Goal: Check status

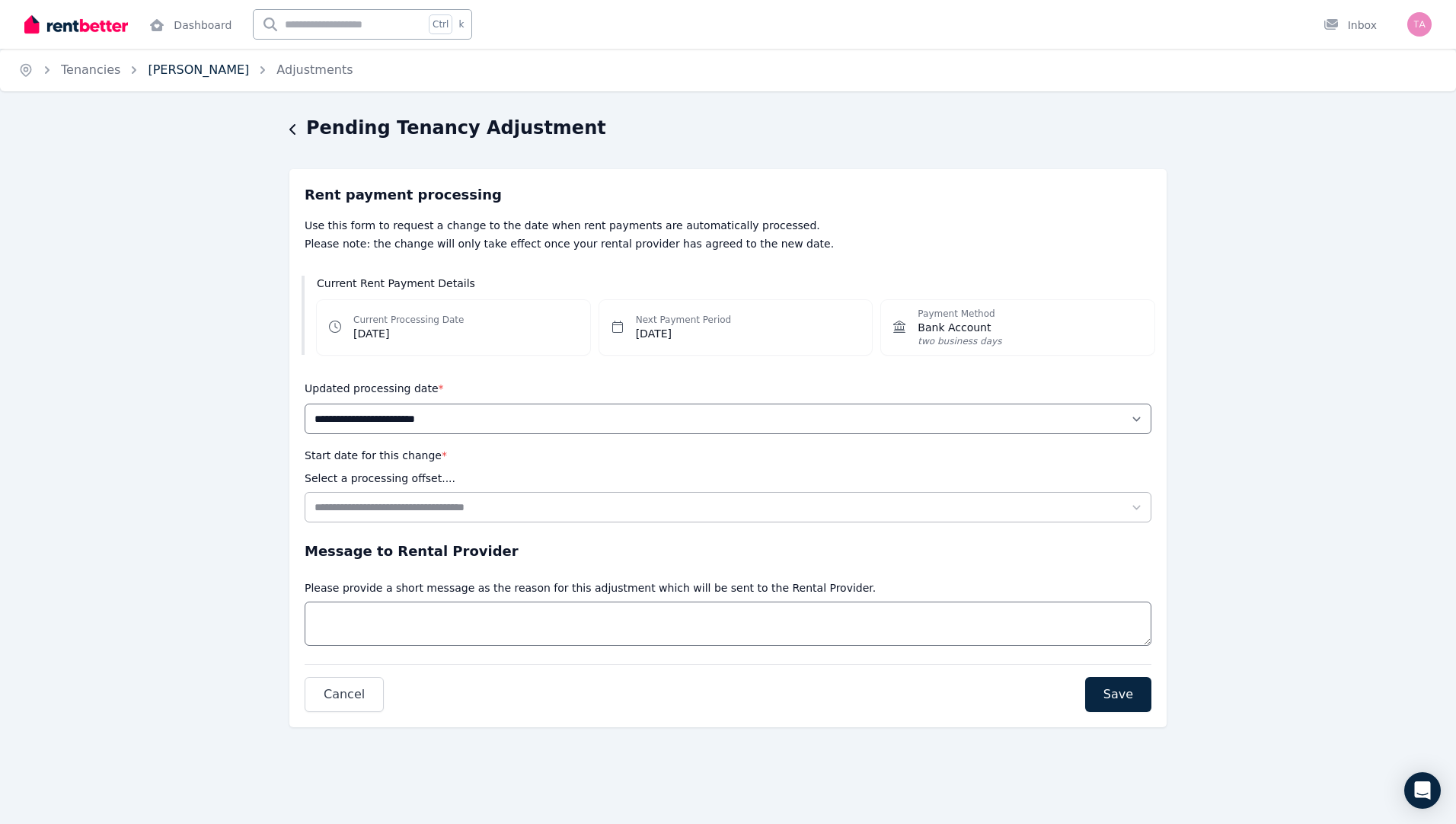
click at [185, 72] on link "[PERSON_NAME]" at bounding box center [198, 70] width 101 height 15
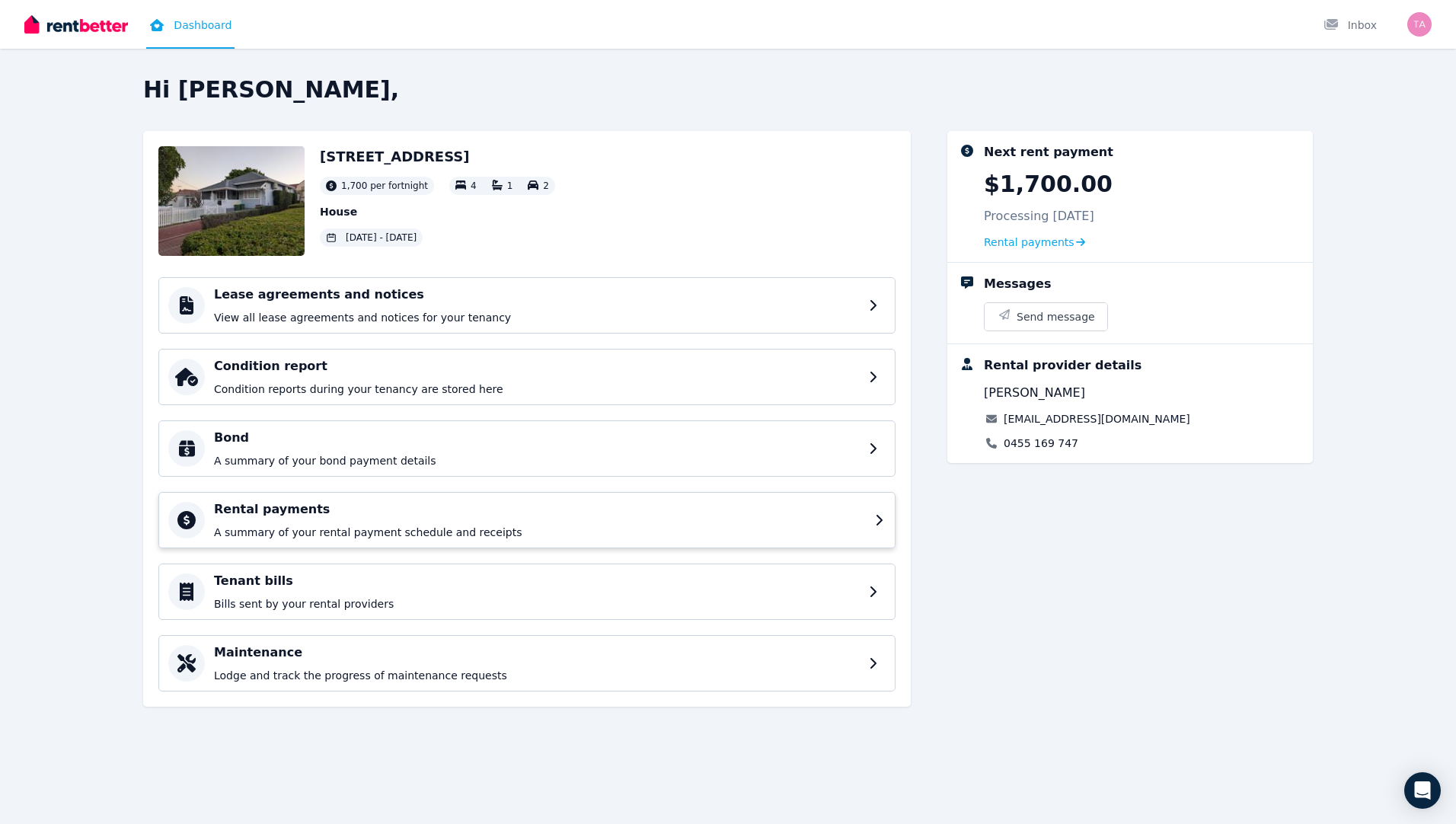
click at [321, 523] on div "Rental payments A summary of your rental payment schedule and receipts" at bounding box center [540, 520] width 652 height 40
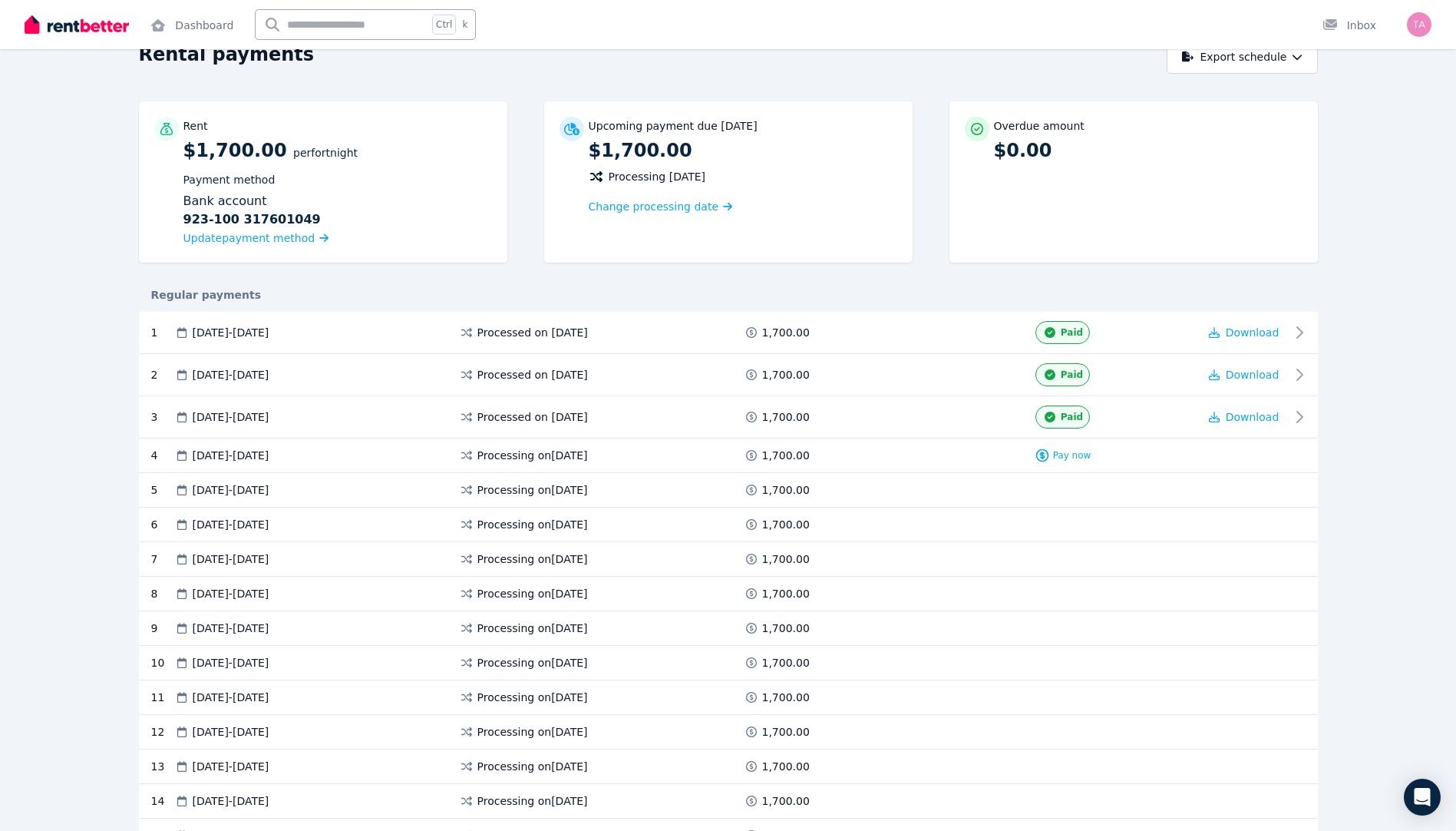
scroll to position [154, 0]
